Goal: Information Seeking & Learning: Check status

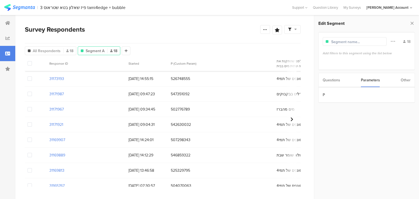
scroll to position [59, 0]
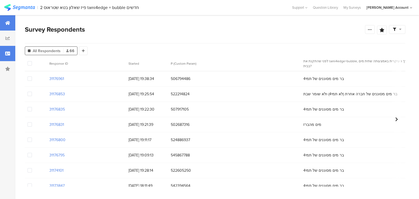
click at [1, 21] on div at bounding box center [7, 22] width 15 height 15
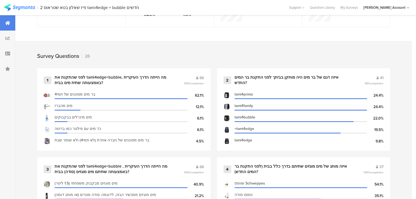
scroll to position [153, 0]
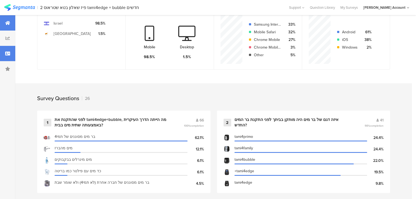
click at [5, 55] on icon at bounding box center [7, 53] width 5 height 4
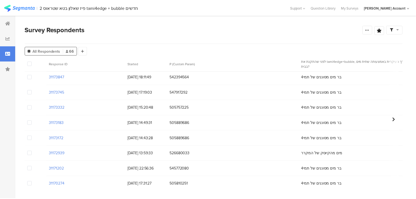
scroll to position [109, 0]
click at [1, 21] on div at bounding box center [7, 22] width 15 height 15
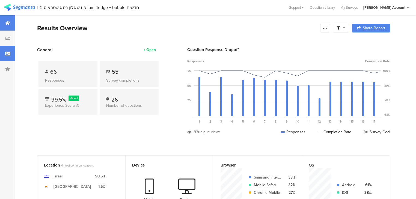
click at [9, 57] on div at bounding box center [7, 53] width 15 height 15
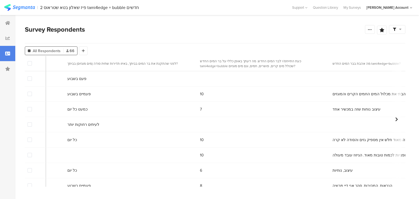
scroll to position [0, 664]
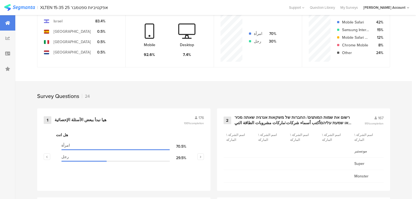
scroll to position [240, 0]
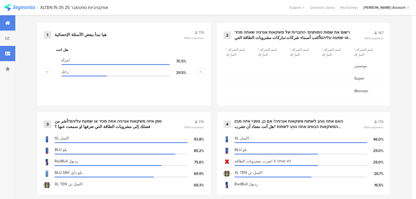
click at [5, 57] on div at bounding box center [7, 53] width 15 height 15
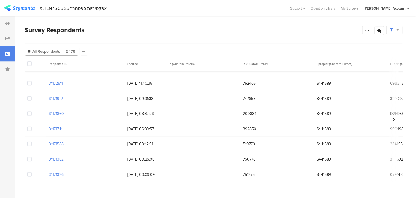
scroll to position [1550, 0]
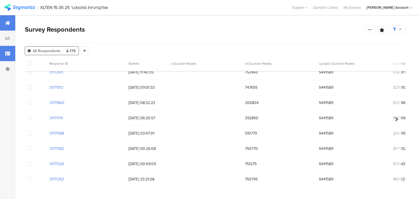
click at [2, 22] on div at bounding box center [7, 22] width 15 height 15
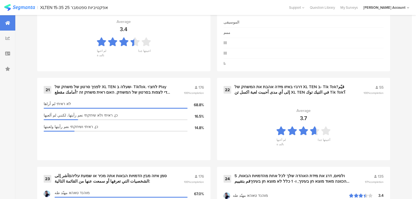
scroll to position [1114, 0]
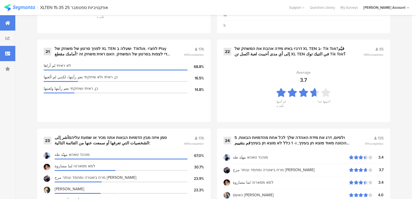
click at [3, 54] on div at bounding box center [7, 53] width 15 height 15
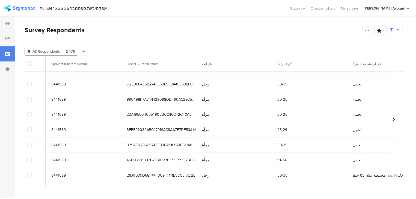
scroll to position [1856, 271]
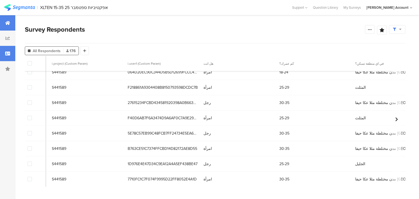
click at [6, 23] on icon at bounding box center [7, 23] width 5 height 4
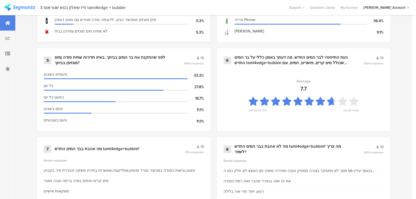
scroll to position [502, 0]
